Goal: Task Accomplishment & Management: Manage account settings

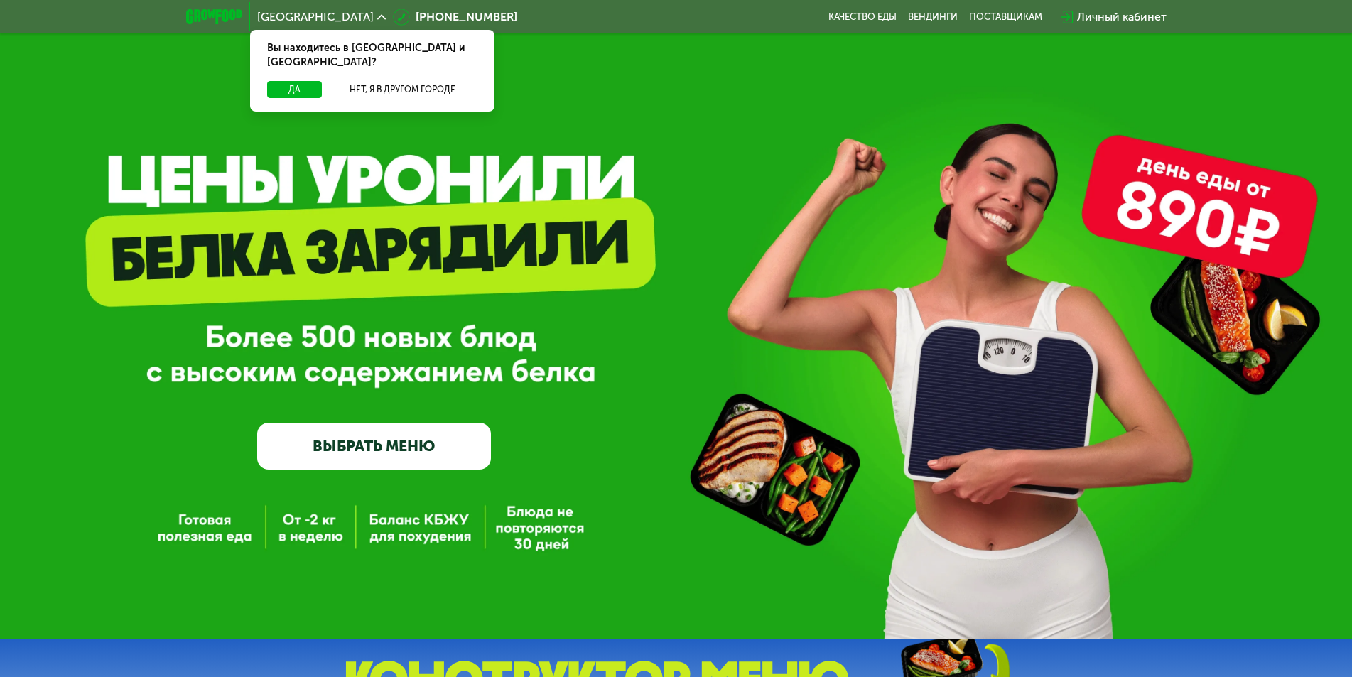
click at [1109, 16] on div "Личный кабинет" at bounding box center [1122, 17] width 90 height 17
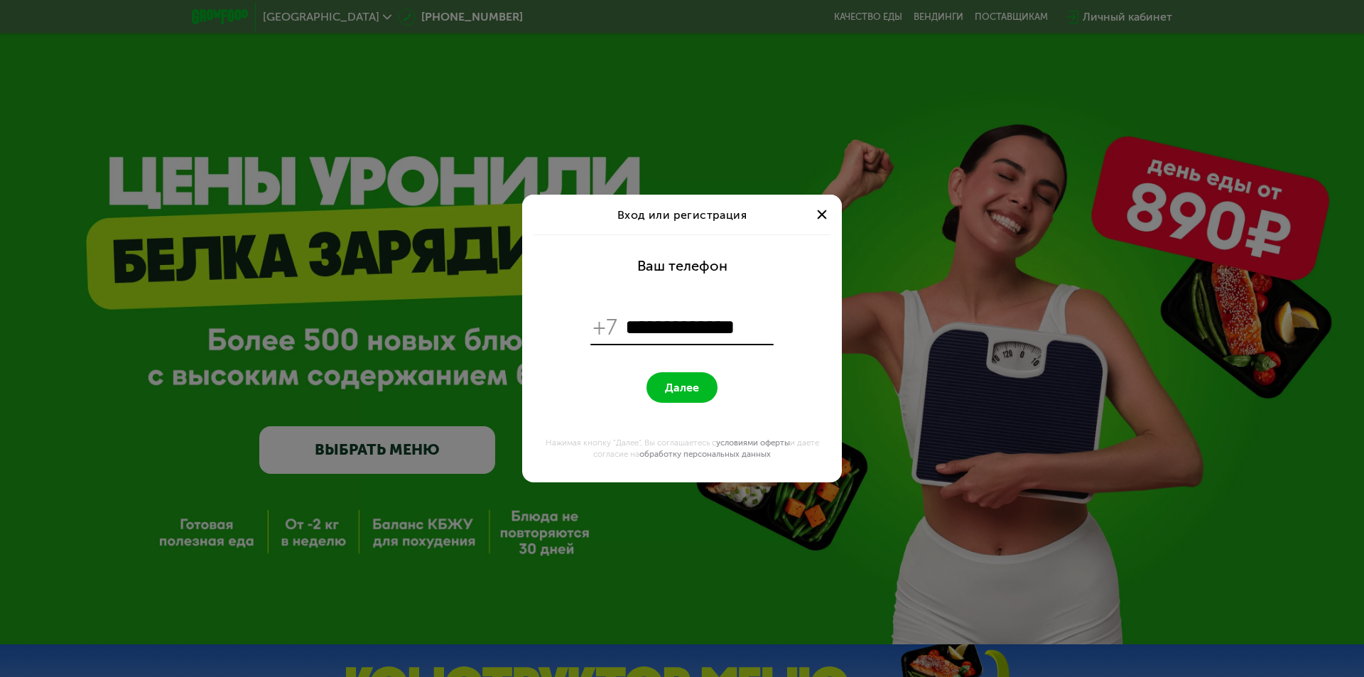
type input "**********"
click at [696, 379] on button "Далее" at bounding box center [682, 387] width 71 height 31
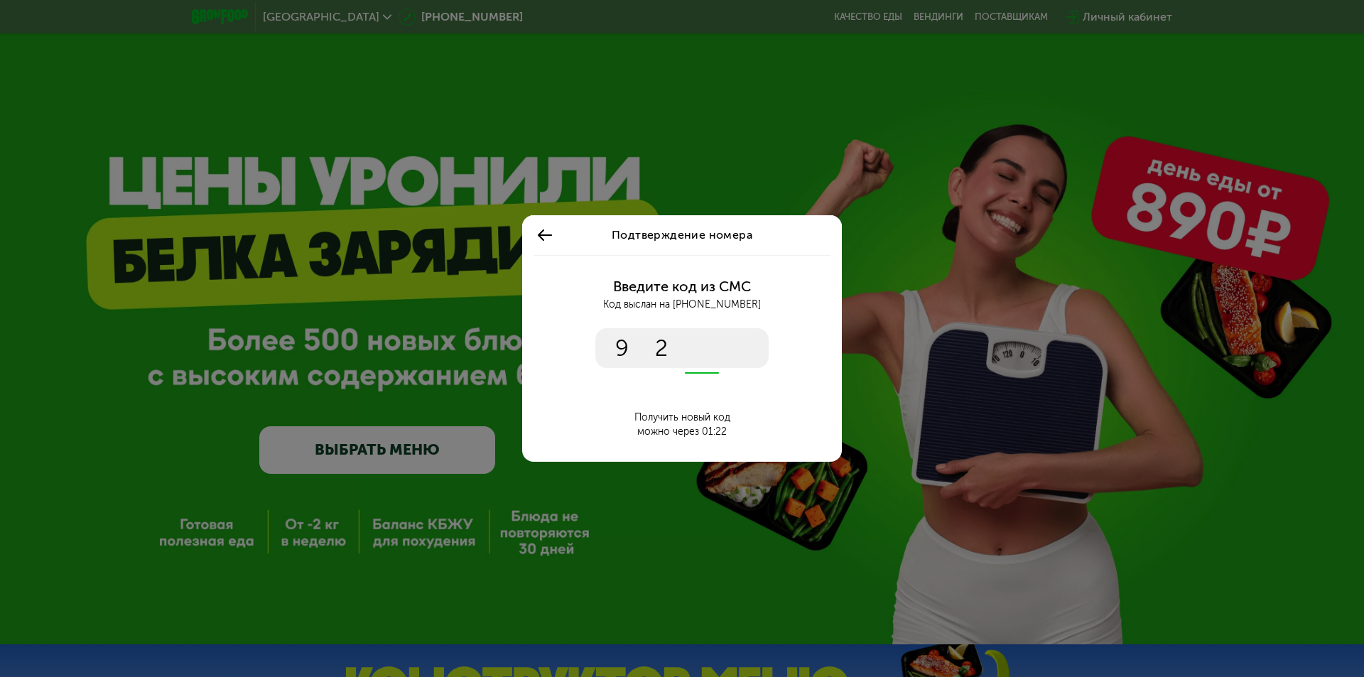
type input "****"
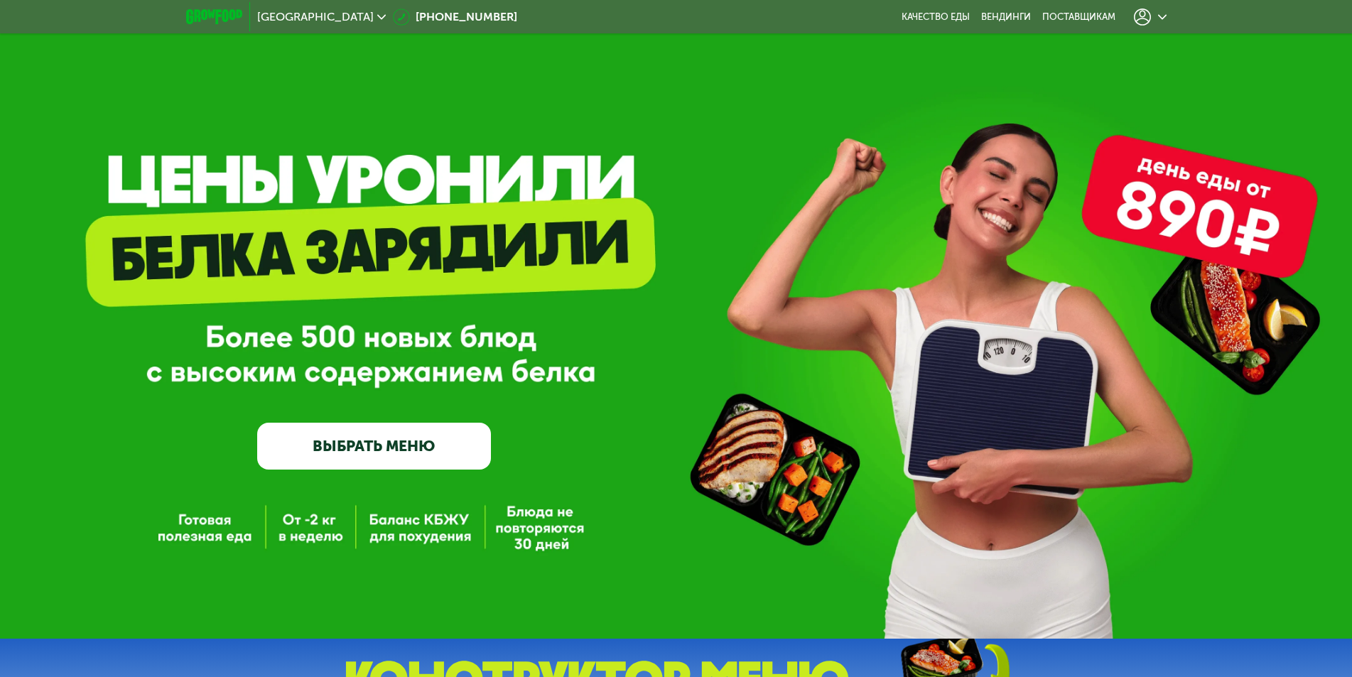
click at [1163, 15] on icon at bounding box center [1162, 17] width 9 height 9
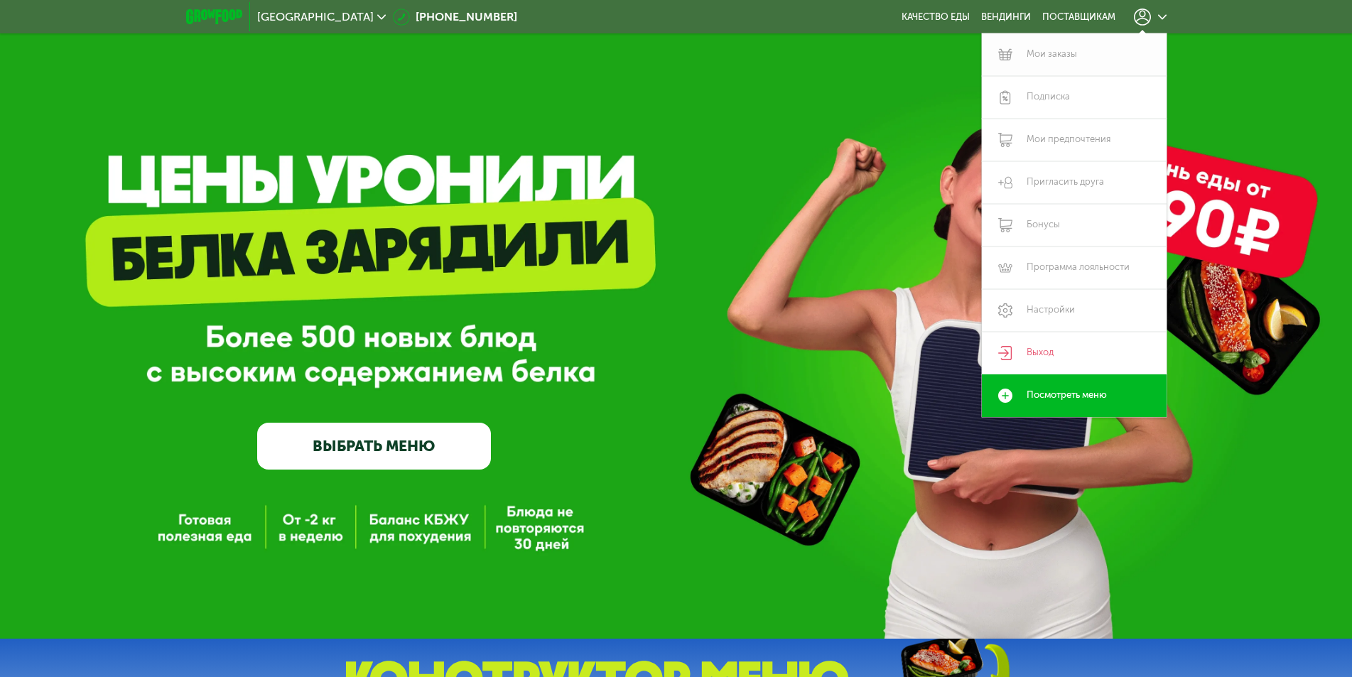
click at [1028, 58] on link "Мои заказы" at bounding box center [1074, 54] width 185 height 43
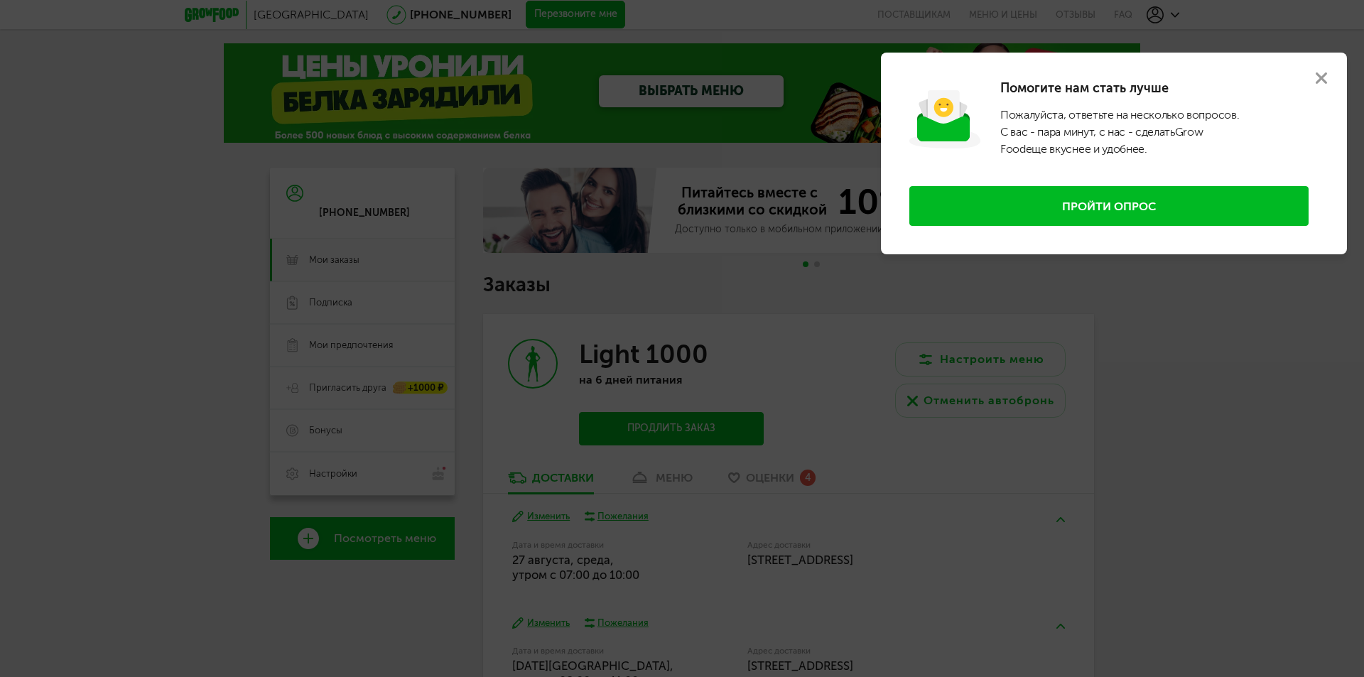
click at [1319, 79] on icon at bounding box center [1321, 77] width 11 height 11
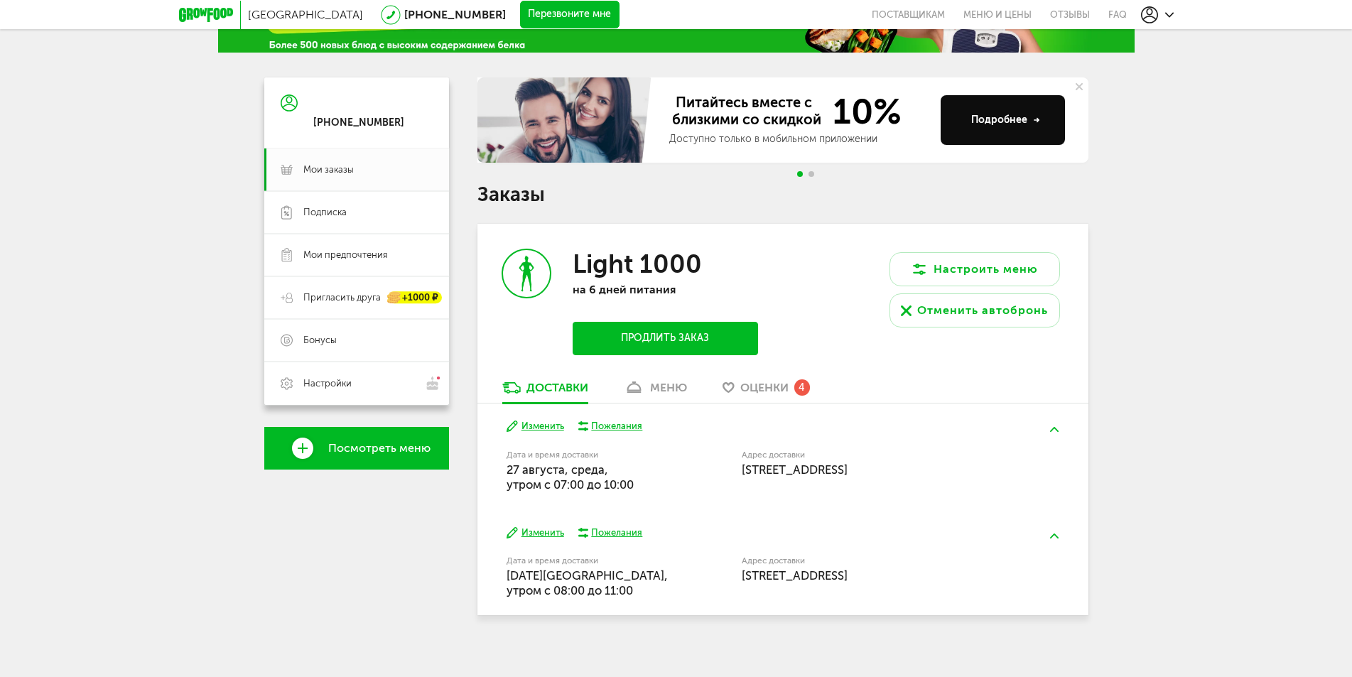
scroll to position [101, 0]
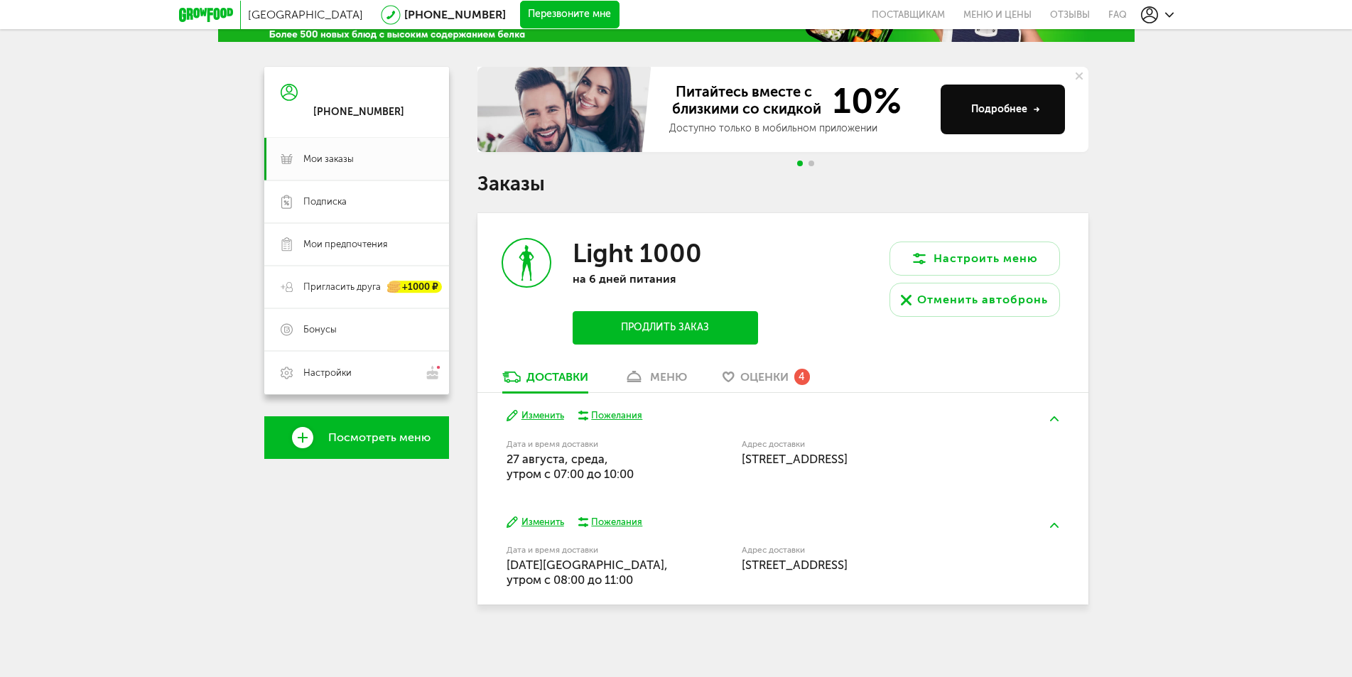
click at [661, 377] on div "меню" at bounding box center [668, 377] width 37 height 14
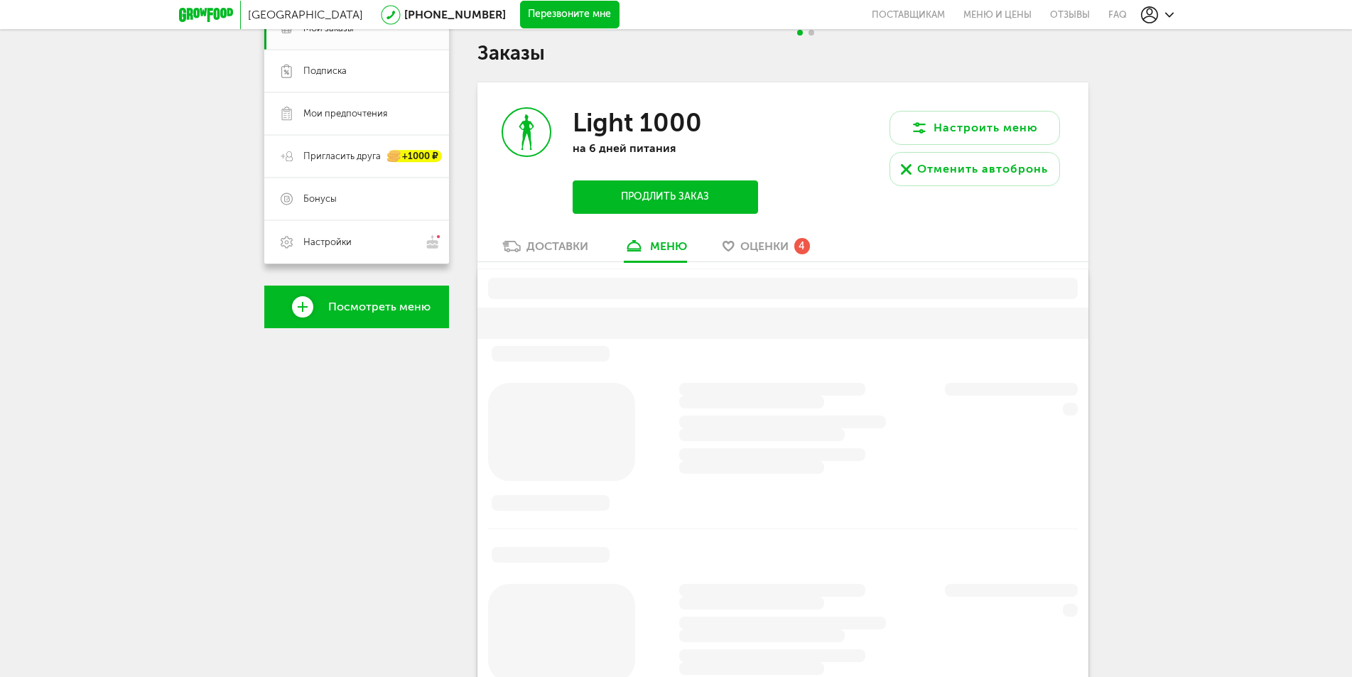
scroll to position [279, 0]
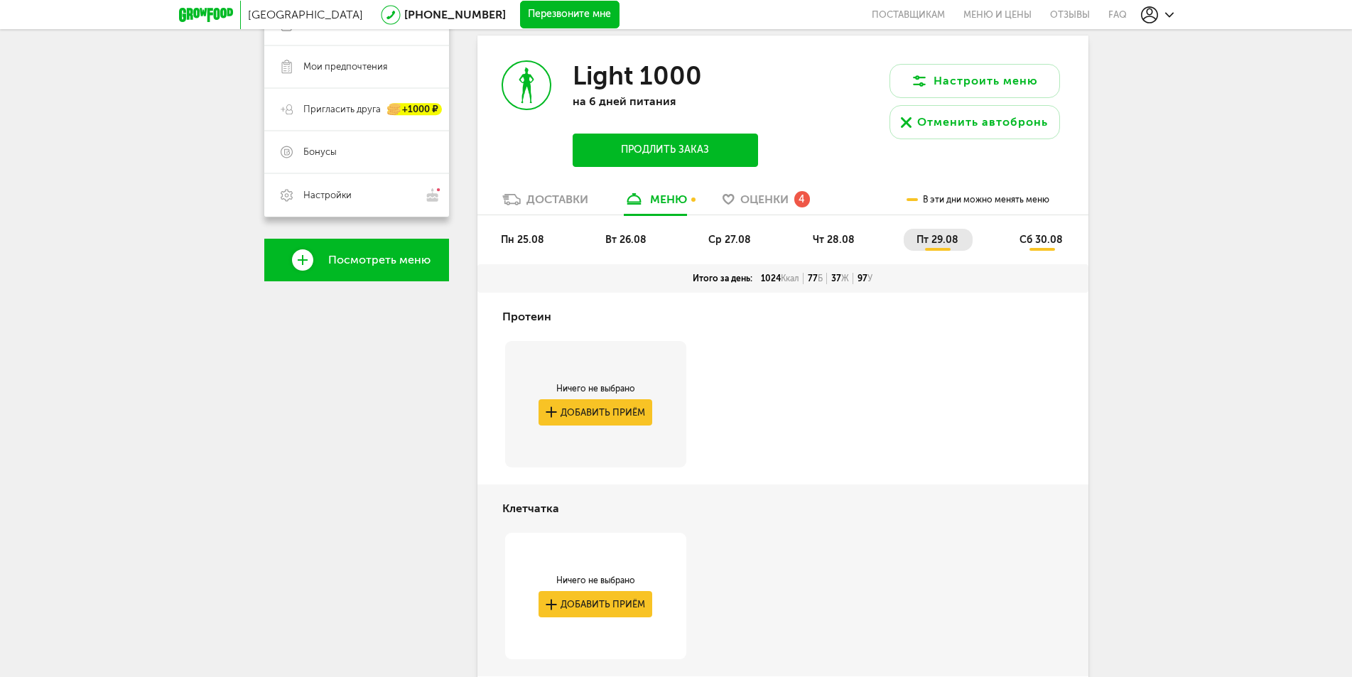
click at [613, 242] on span "вт 26.08" at bounding box center [625, 240] width 41 height 12
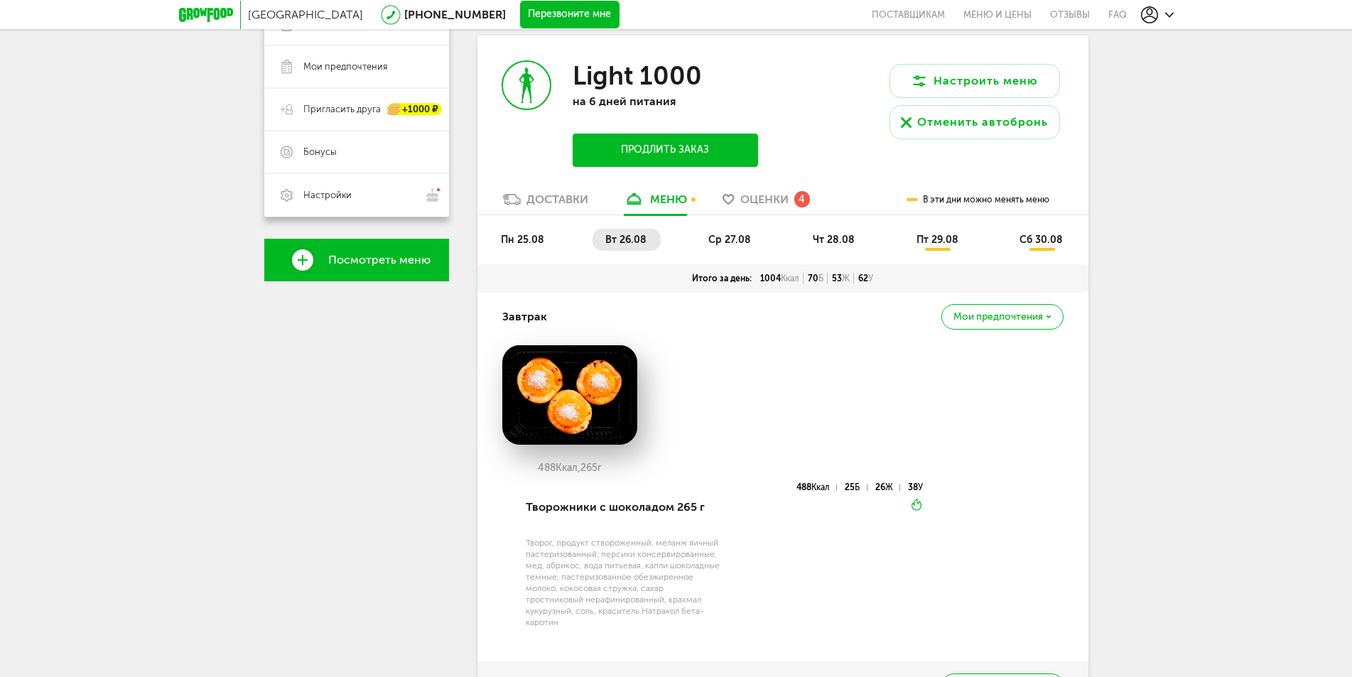
click at [530, 237] on span "пн 25.08" at bounding box center [522, 240] width 43 height 12
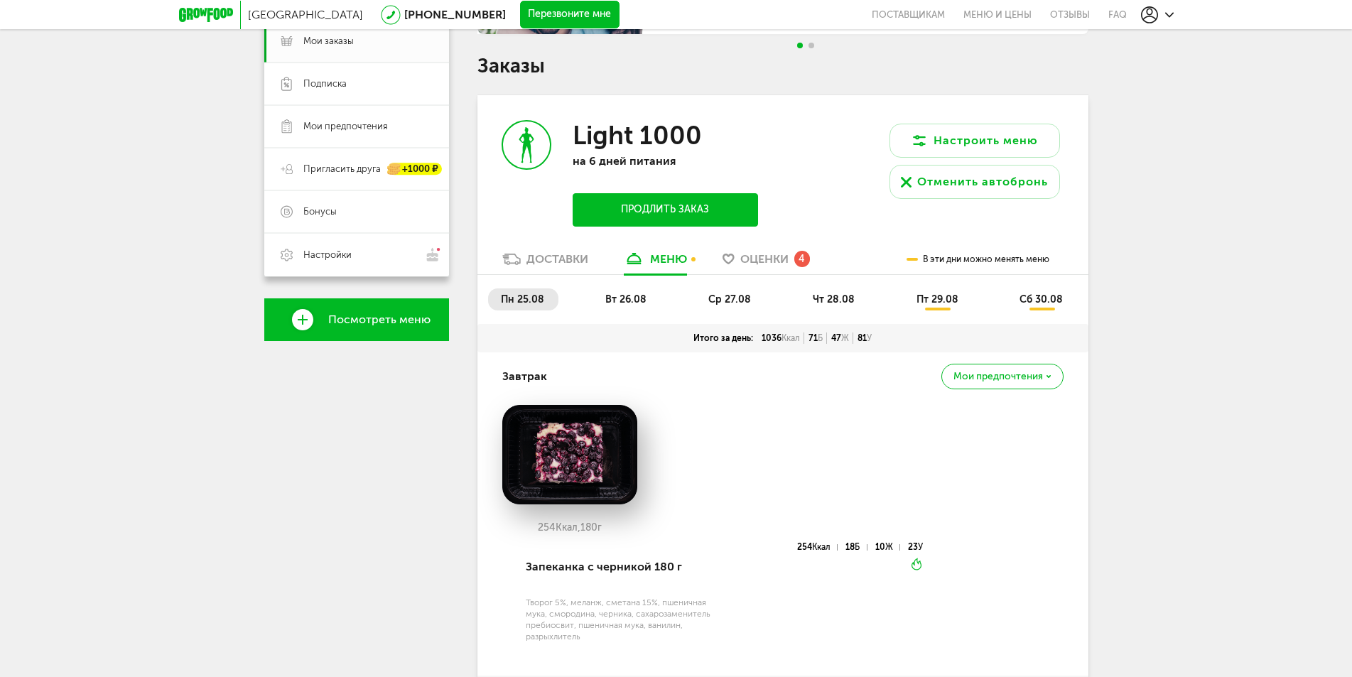
scroll to position [208, 0]
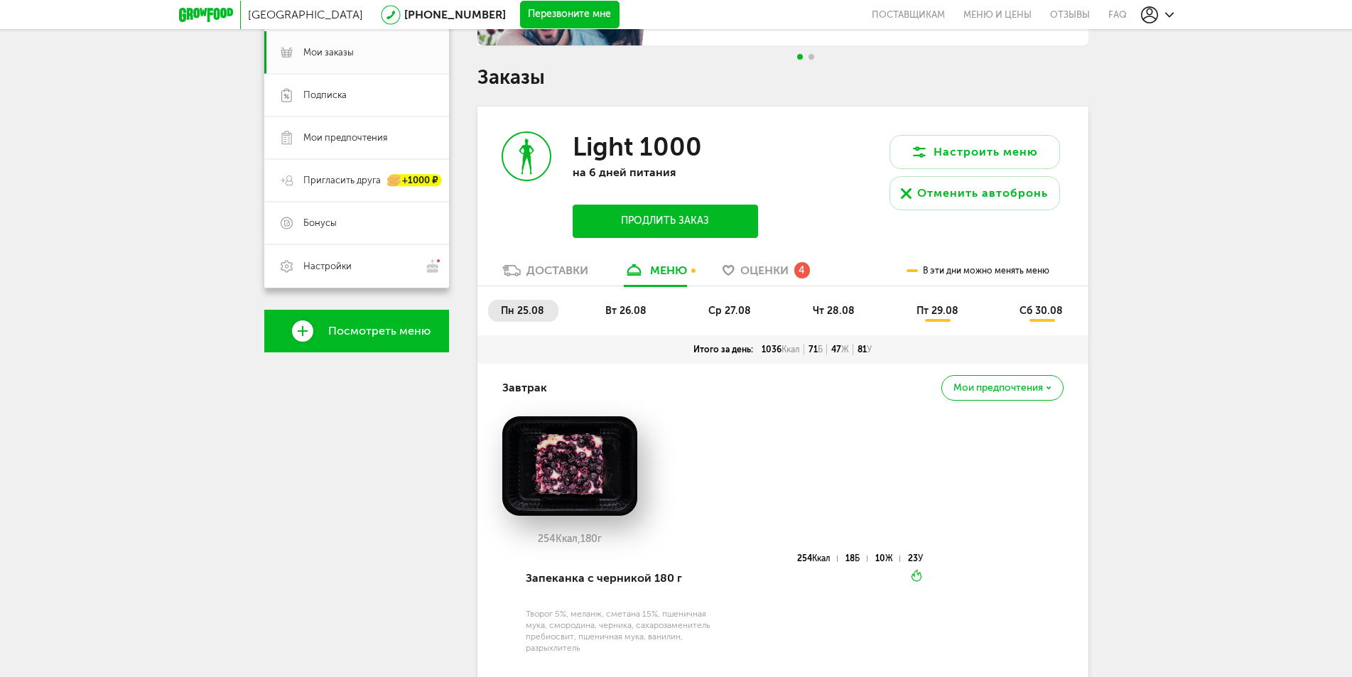
click at [628, 308] on span "вт 26.08" at bounding box center [625, 311] width 41 height 12
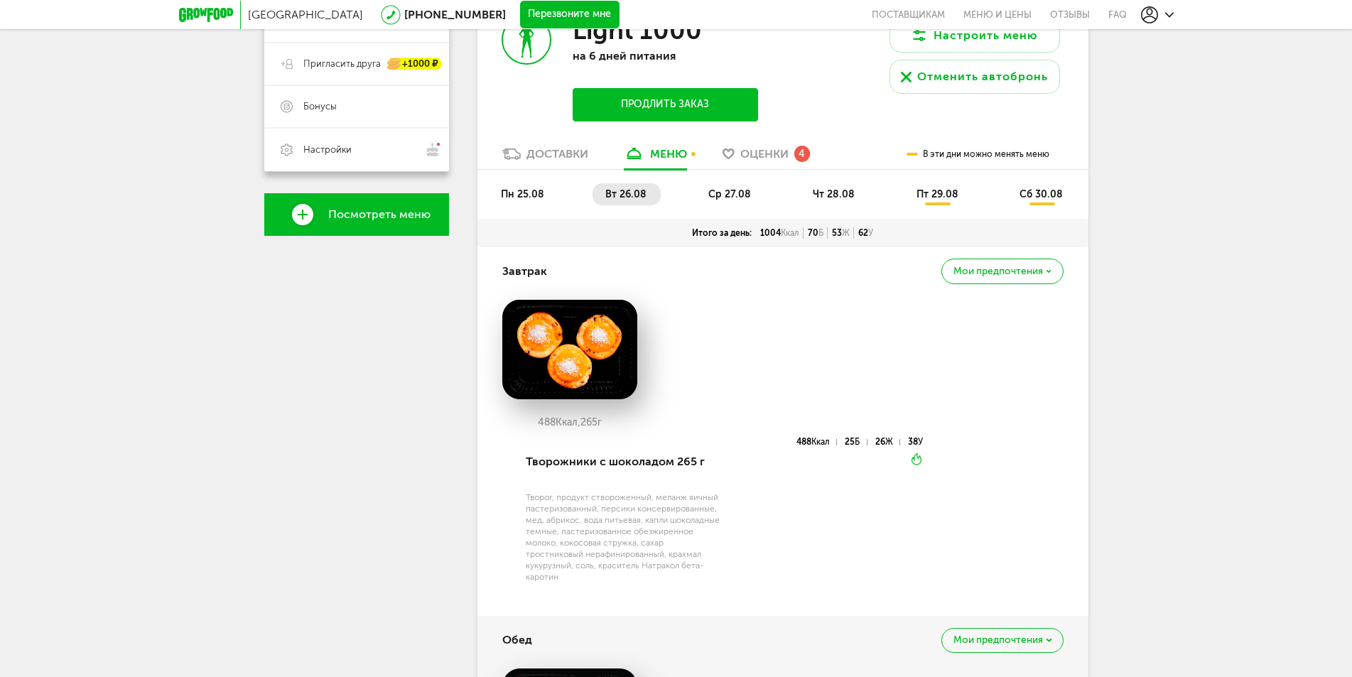
scroll to position [279, 0]
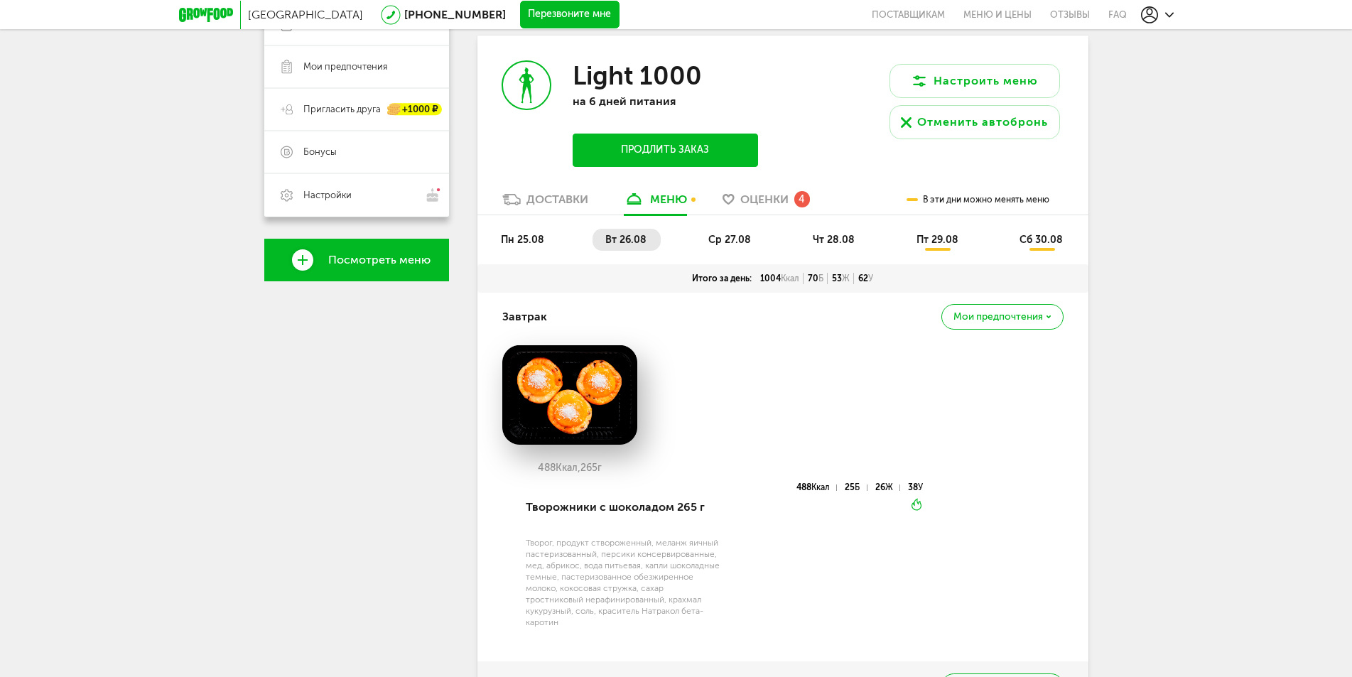
click at [712, 237] on span "ср 27.08" at bounding box center [729, 240] width 43 height 12
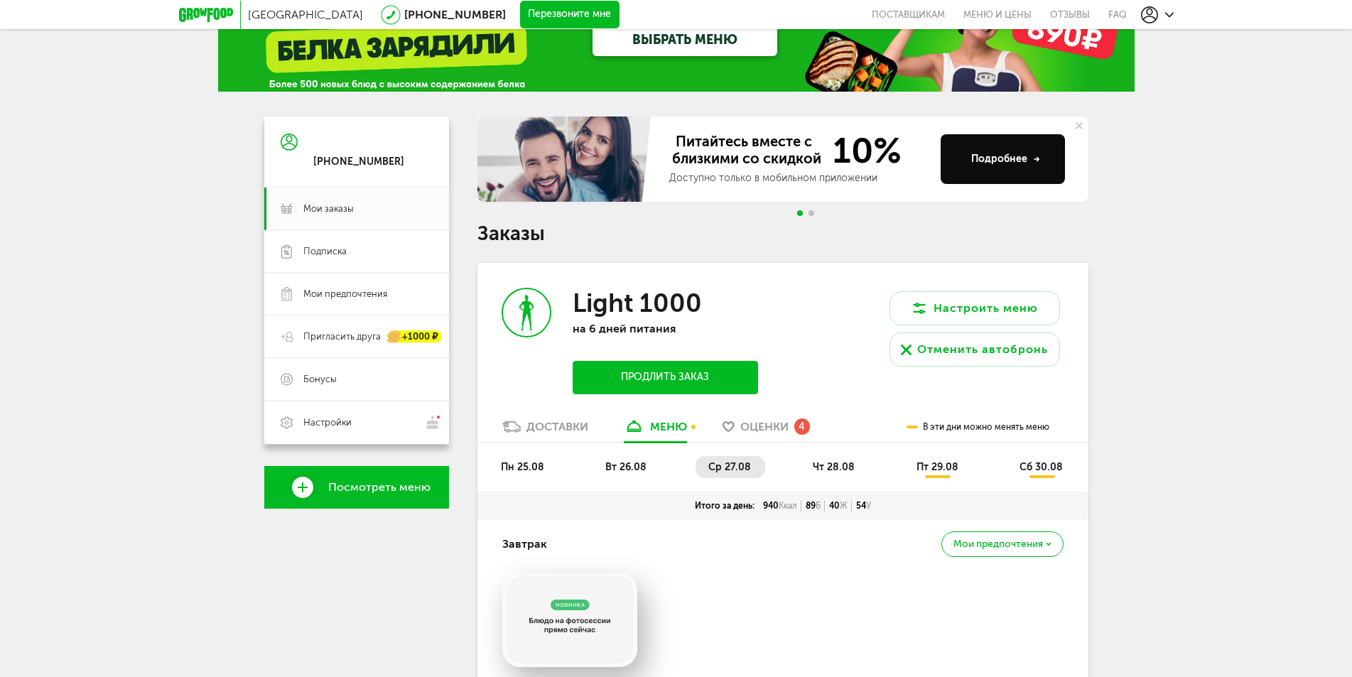
scroll to position [0, 0]
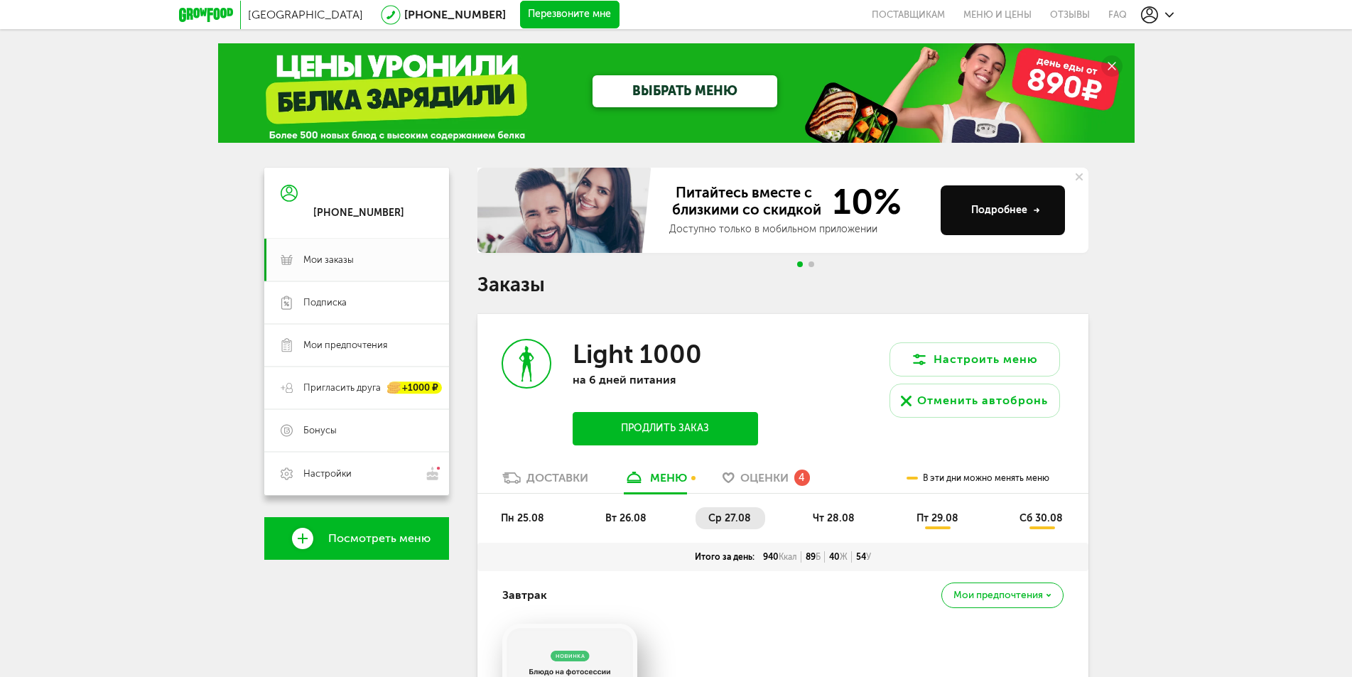
click at [842, 519] on span "чт 28.08" at bounding box center [834, 518] width 42 height 12
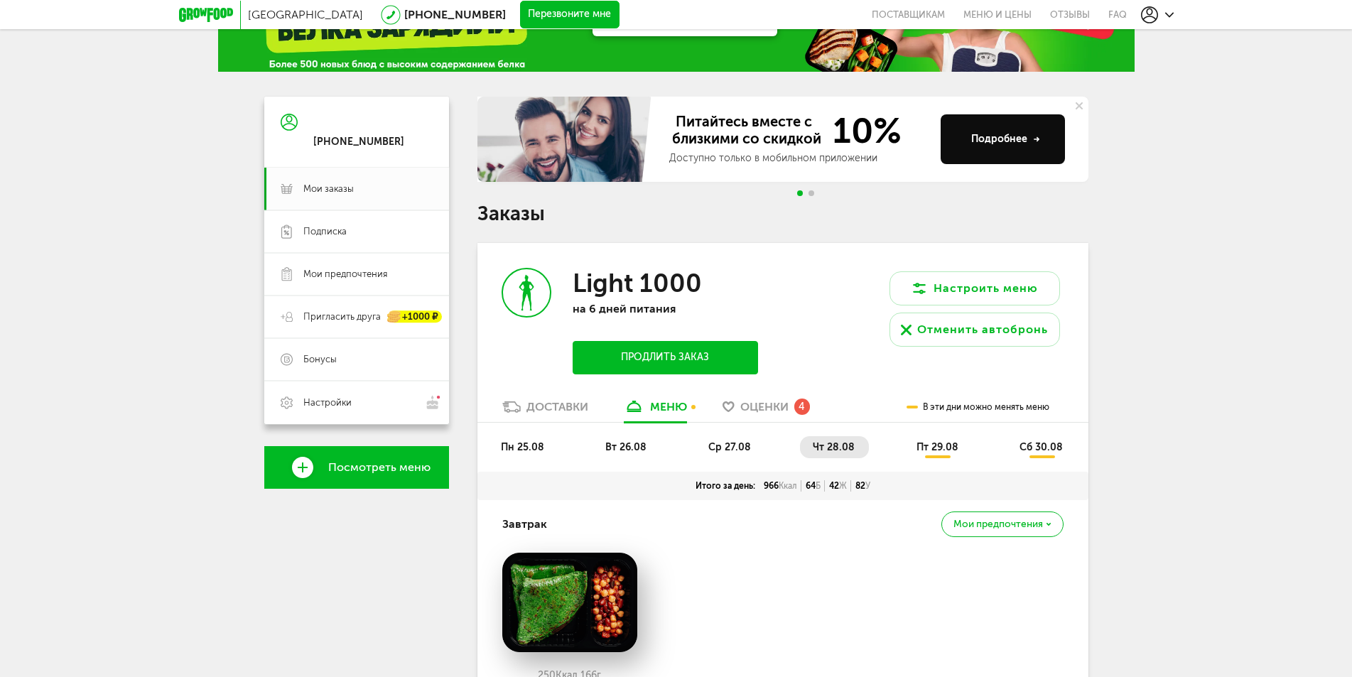
click at [741, 446] on span "ср 27.08" at bounding box center [729, 447] width 43 height 12
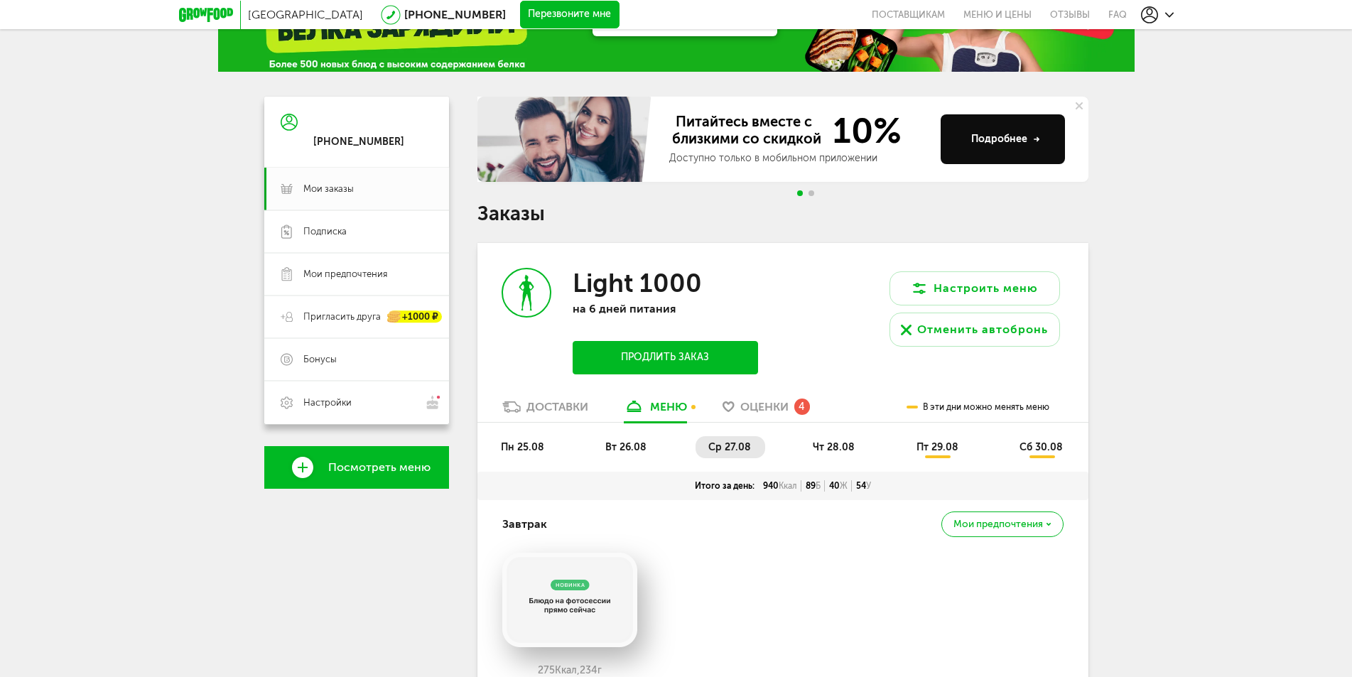
click at [628, 445] on span "вт 26.08" at bounding box center [625, 447] width 41 height 12
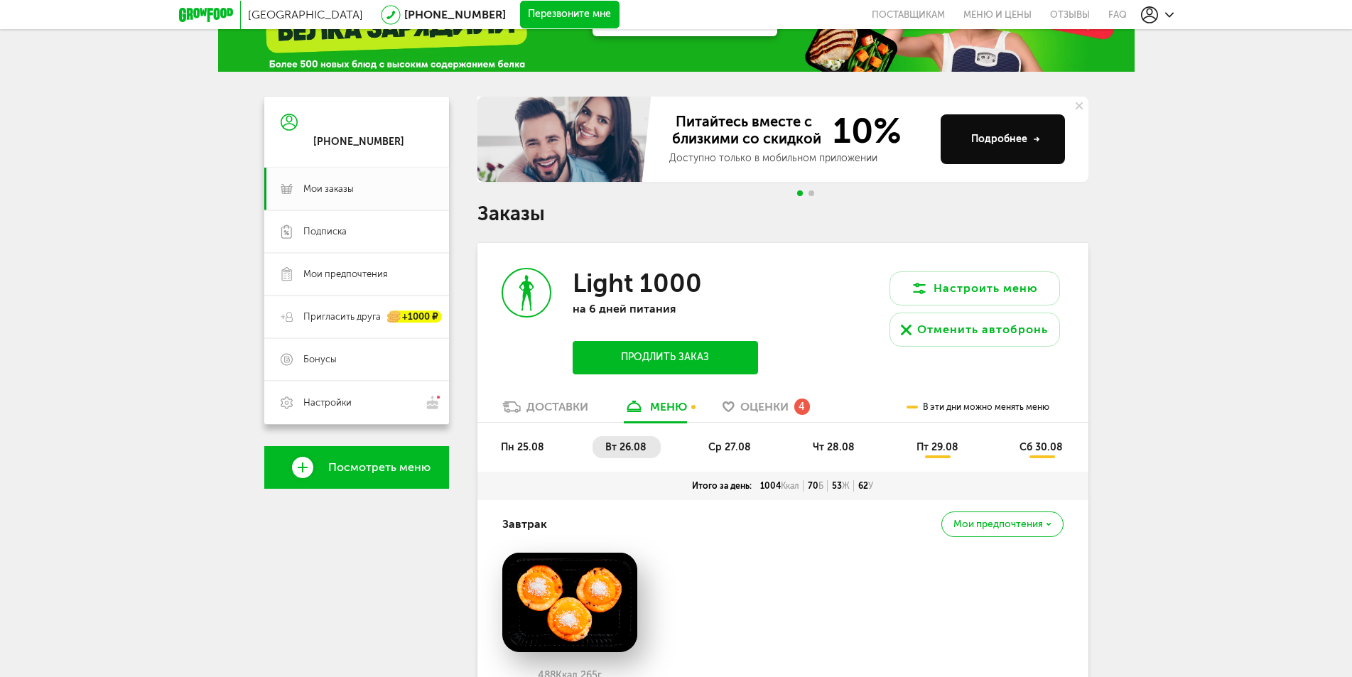
click at [533, 447] on span "пн 25.08" at bounding box center [522, 447] width 43 height 12
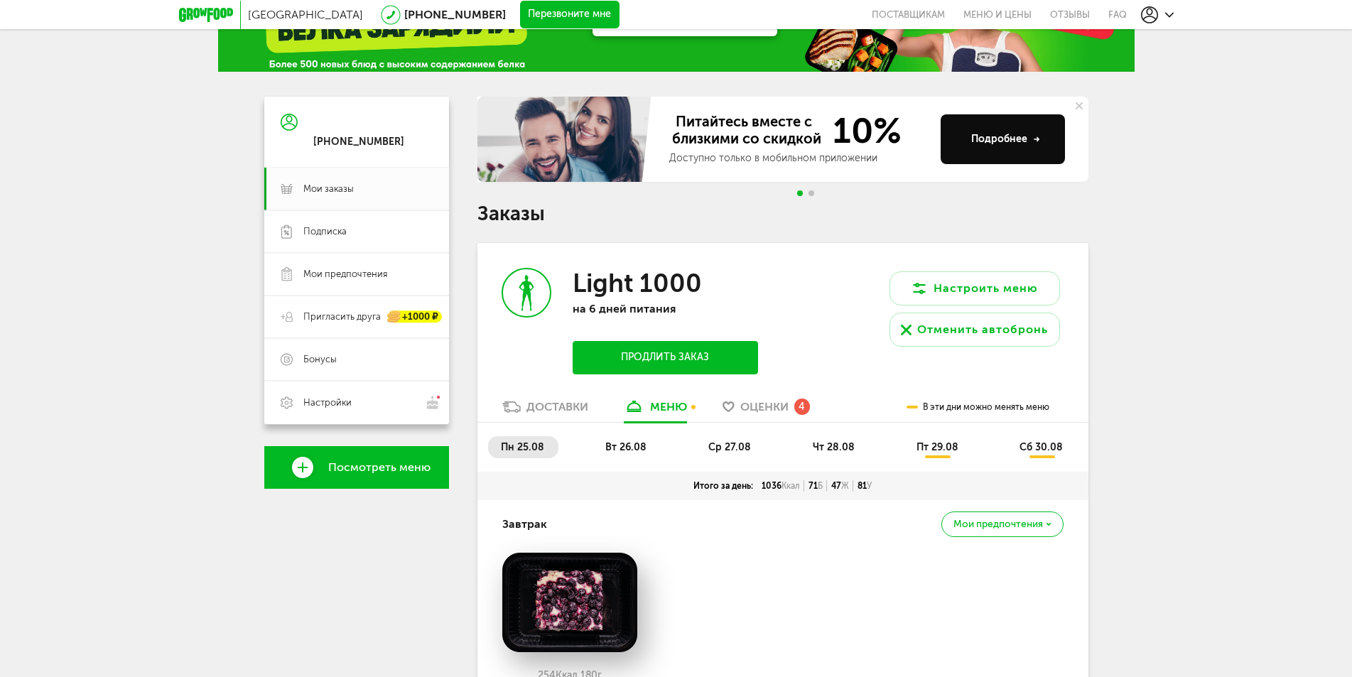
click at [929, 447] on span "пт 29.08" at bounding box center [938, 447] width 42 height 12
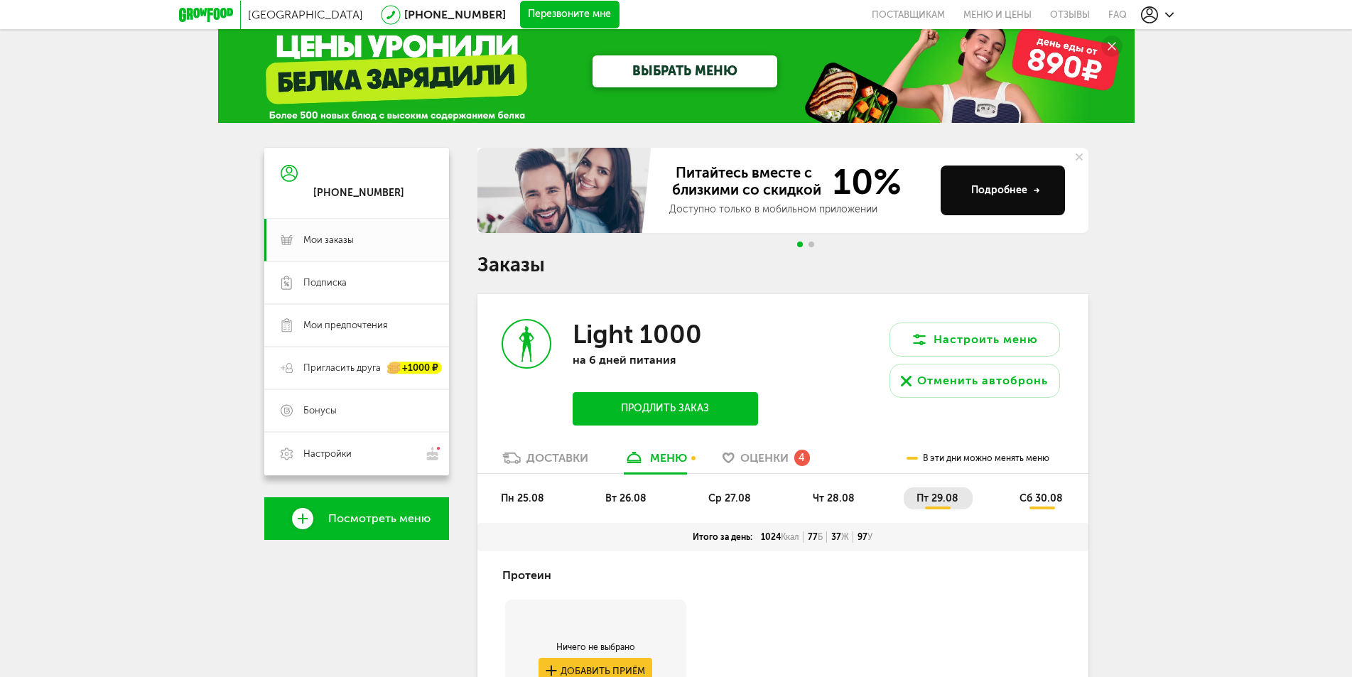
scroll to position [0, 0]
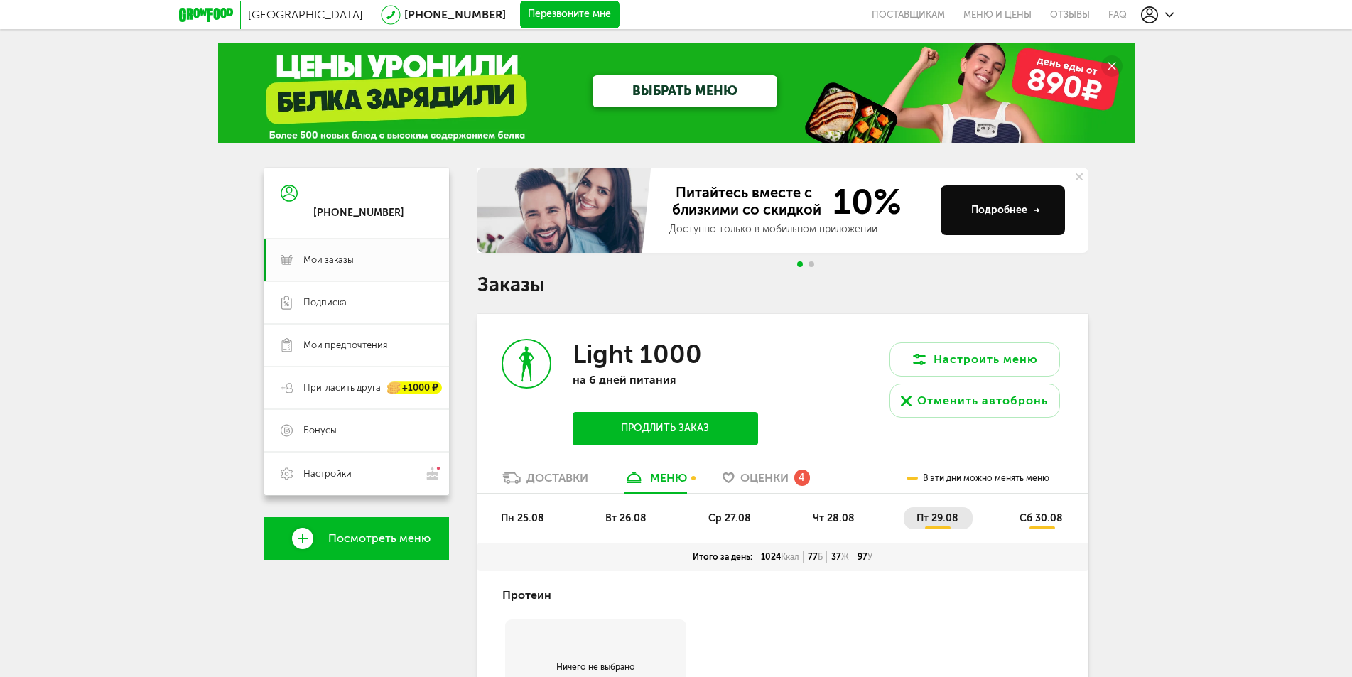
click at [1038, 519] on span "сб 30.08" at bounding box center [1041, 518] width 43 height 12
